Goal: Task Accomplishment & Management: Manage account settings

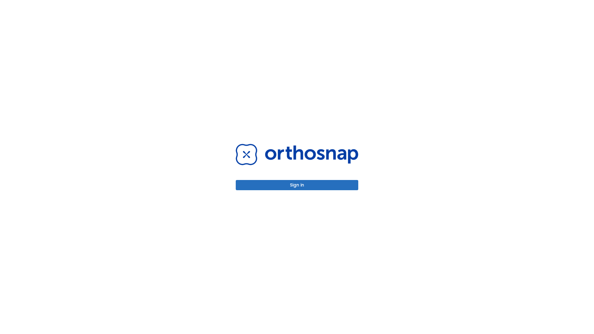
click at [297, 185] on button "Sign in" at bounding box center [297, 185] width 122 height 10
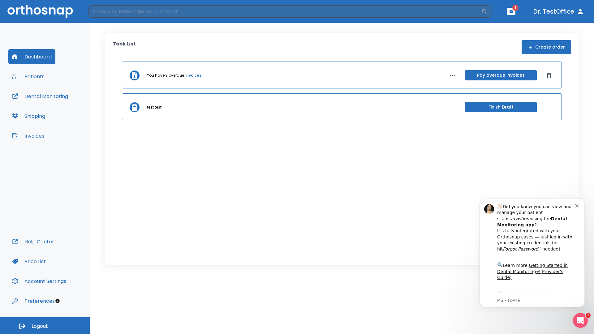
click at [45, 326] on span "Logout" at bounding box center [40, 326] width 16 height 7
